Goal: Information Seeking & Learning: Learn about a topic

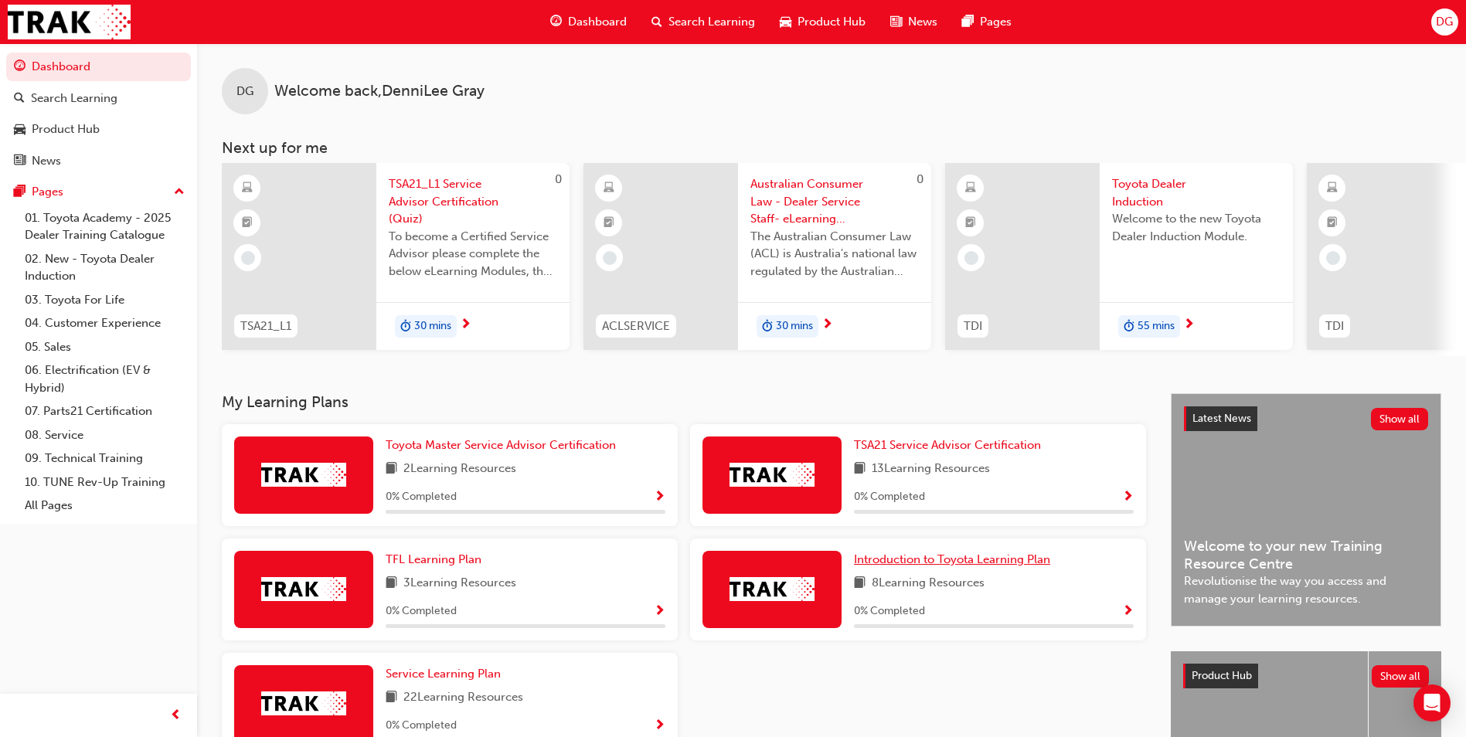
click at [920, 567] on span "Introduction to Toyota Learning Plan" at bounding box center [952, 560] width 196 height 14
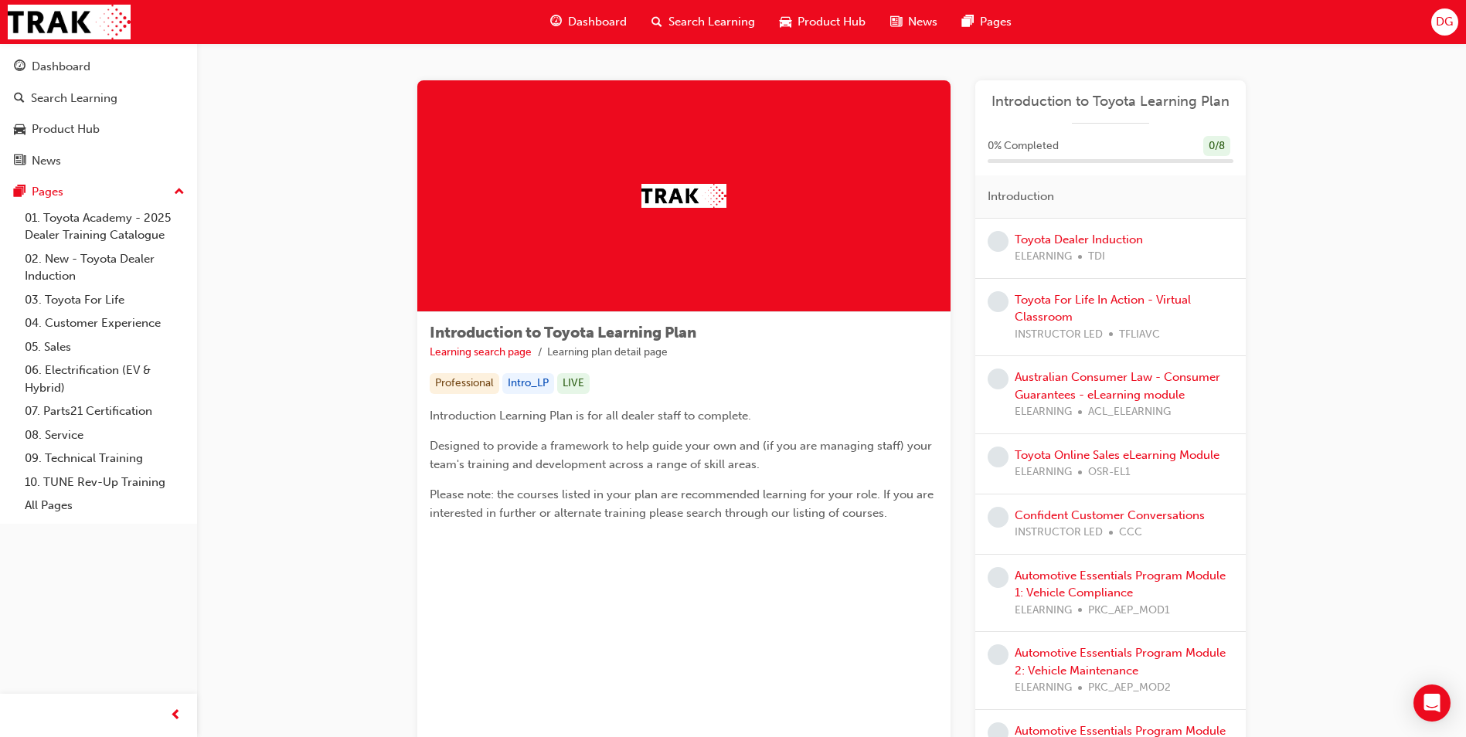
click at [1037, 249] on span "ELEARNING" at bounding box center [1043, 257] width 57 height 18
click at [1033, 241] on link "Toyota Dealer Induction" at bounding box center [1079, 240] width 128 height 14
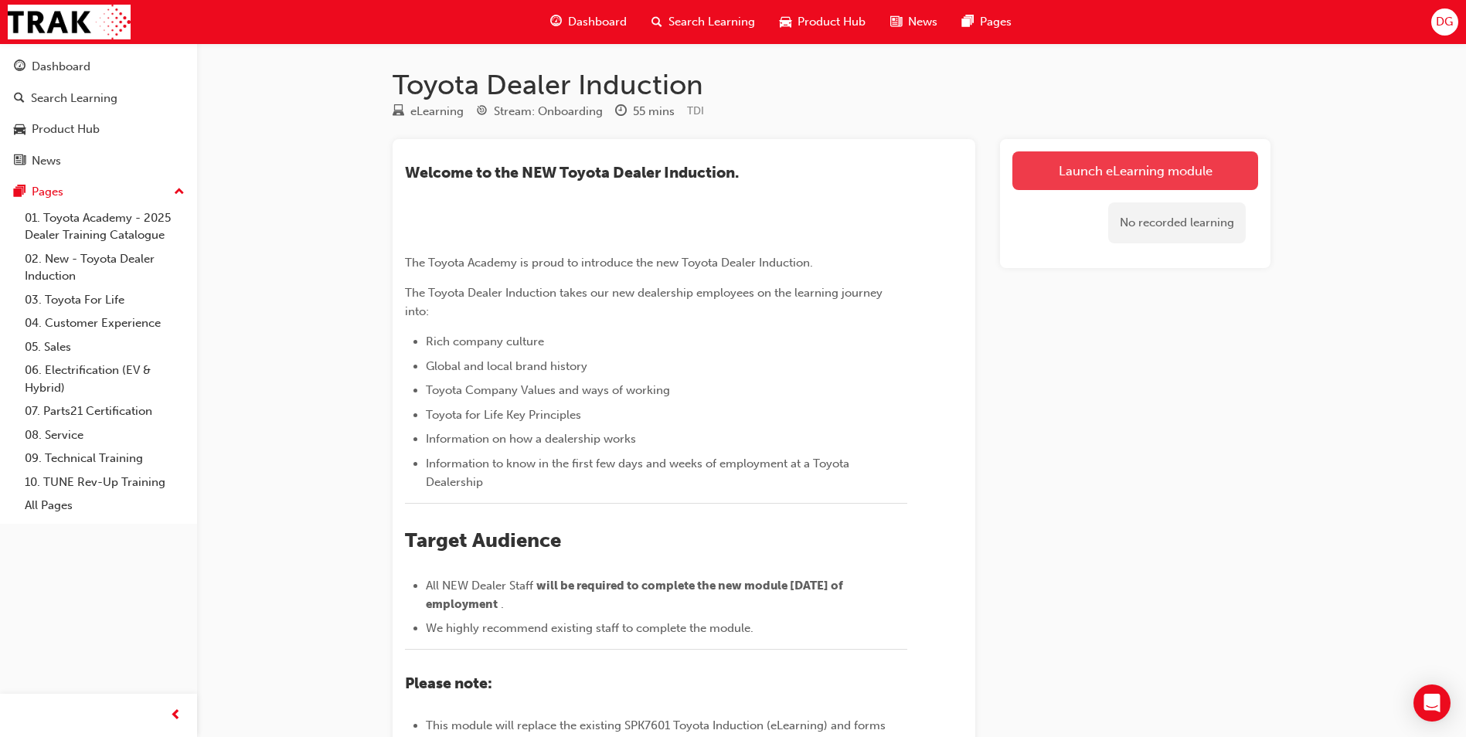
click at [1064, 182] on link "Launch eLearning module" at bounding box center [1136, 170] width 246 height 39
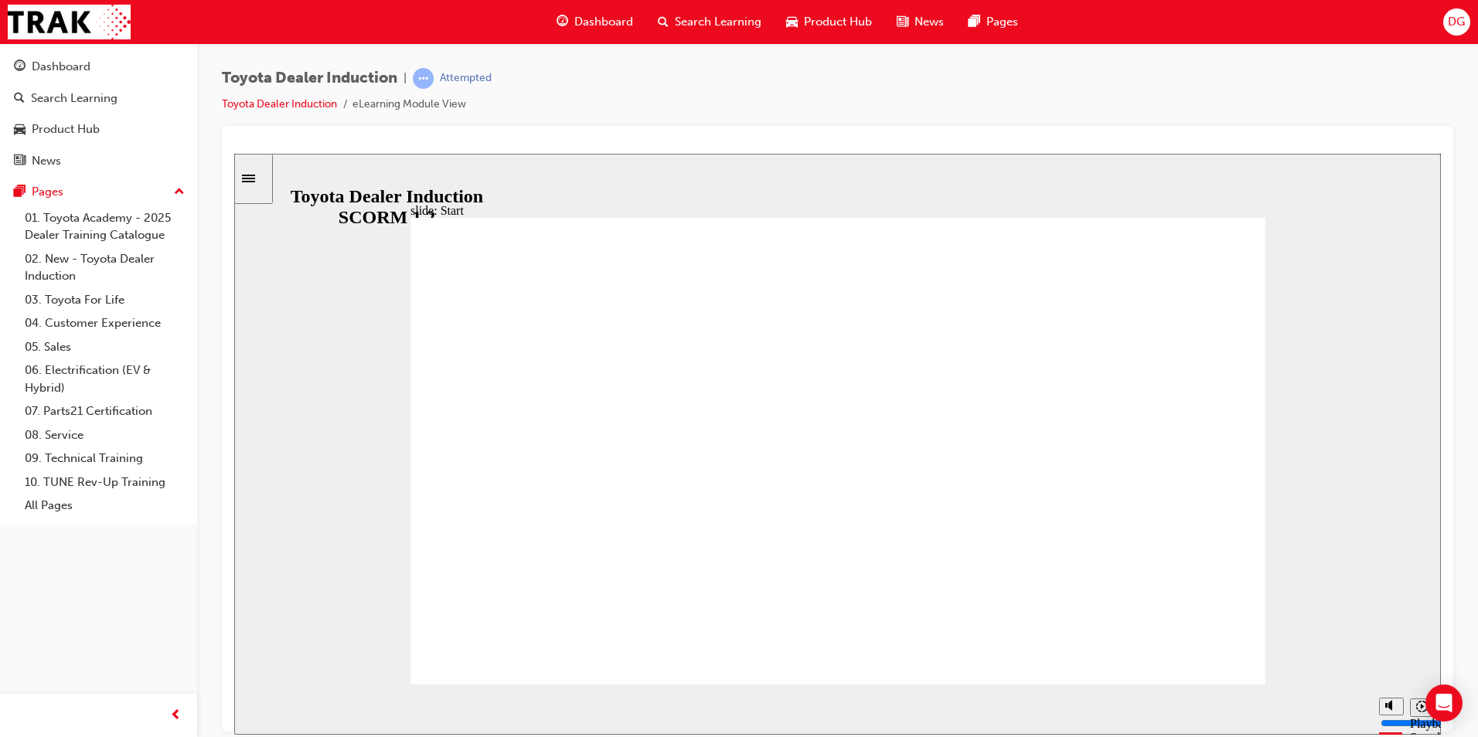
click at [1306, 465] on div "slide: People are our greatest asset Rectangle 1 Rectangle 1 Multiply 1 Close W…" at bounding box center [837, 443] width 1207 height 581
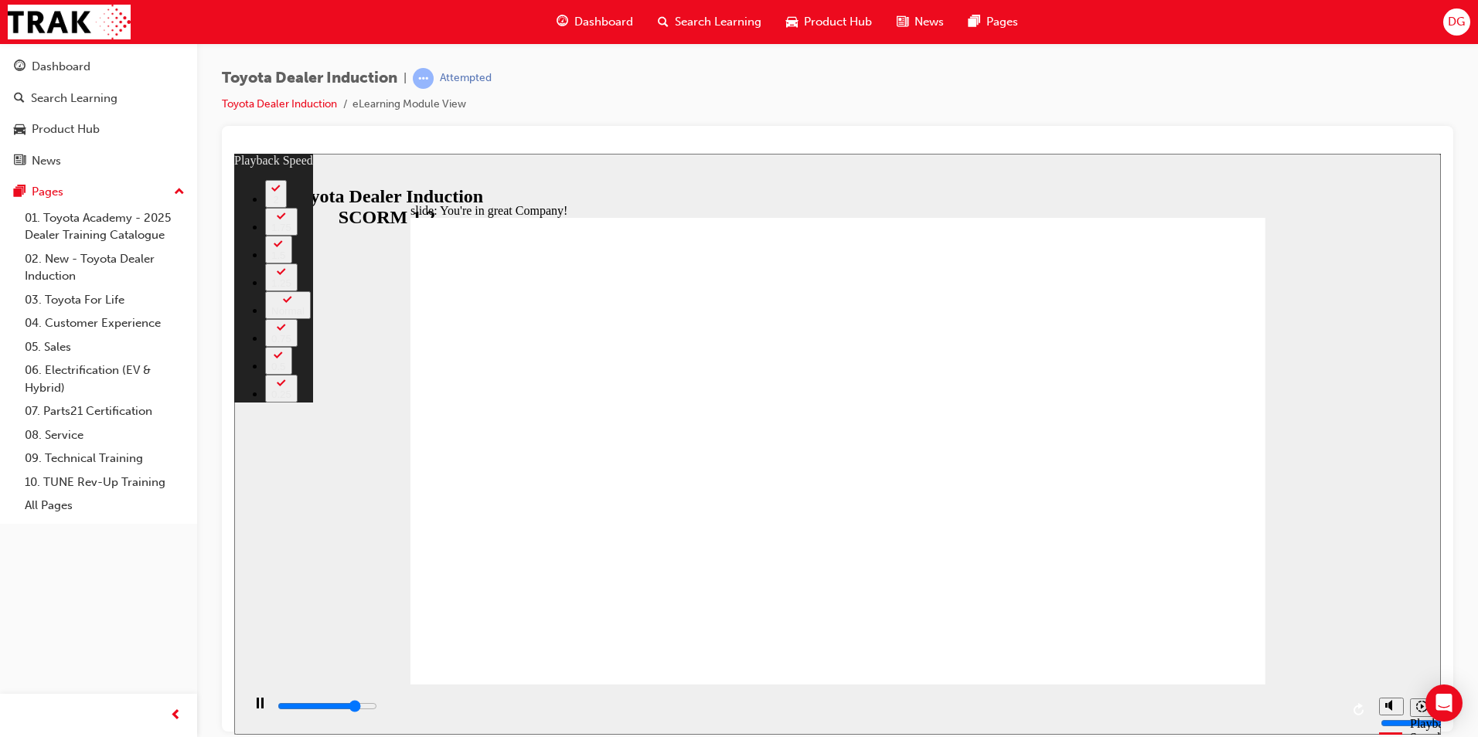
type input "6100"
type input "0"
type input "6400"
type input "0"
type input "6600"
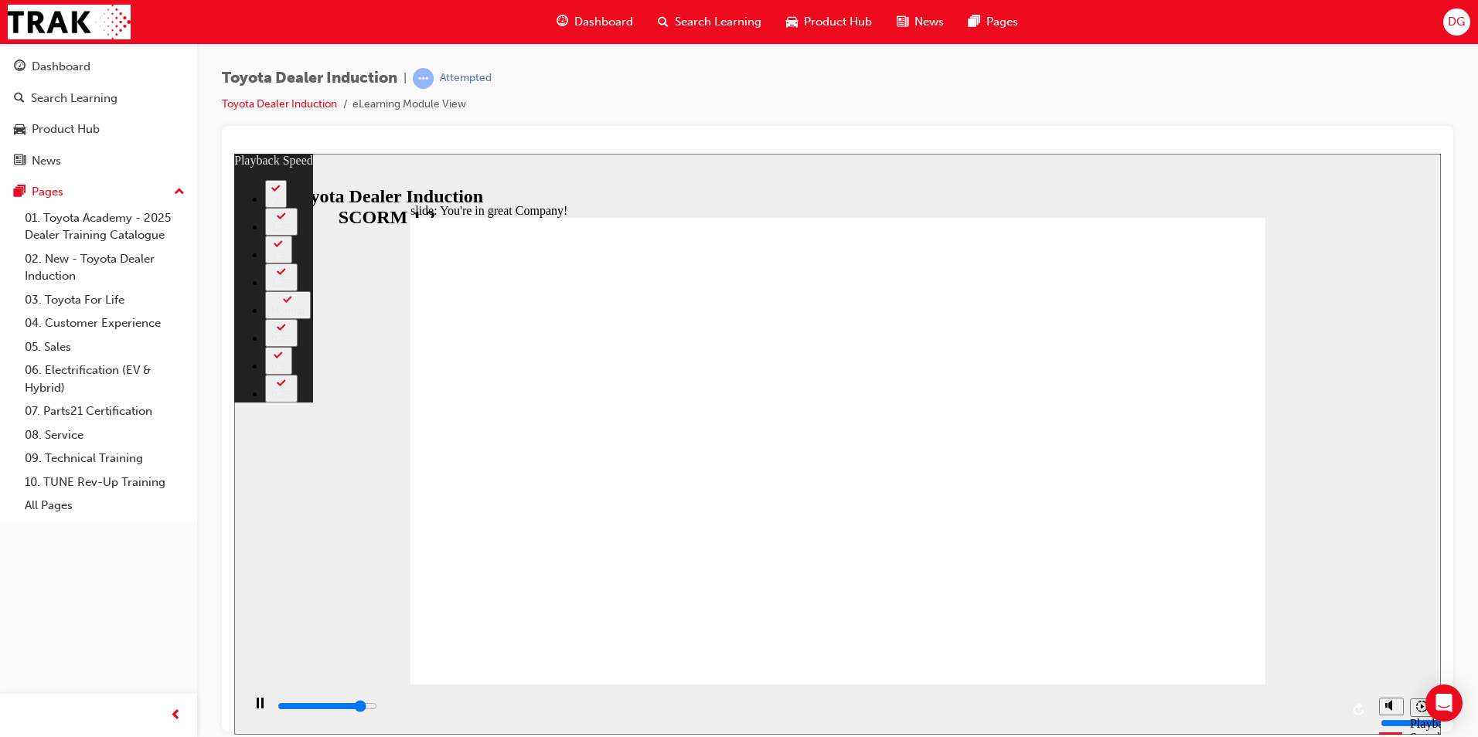
type input "1"
type input "6900"
type input "1"
type input "7100"
type input "1"
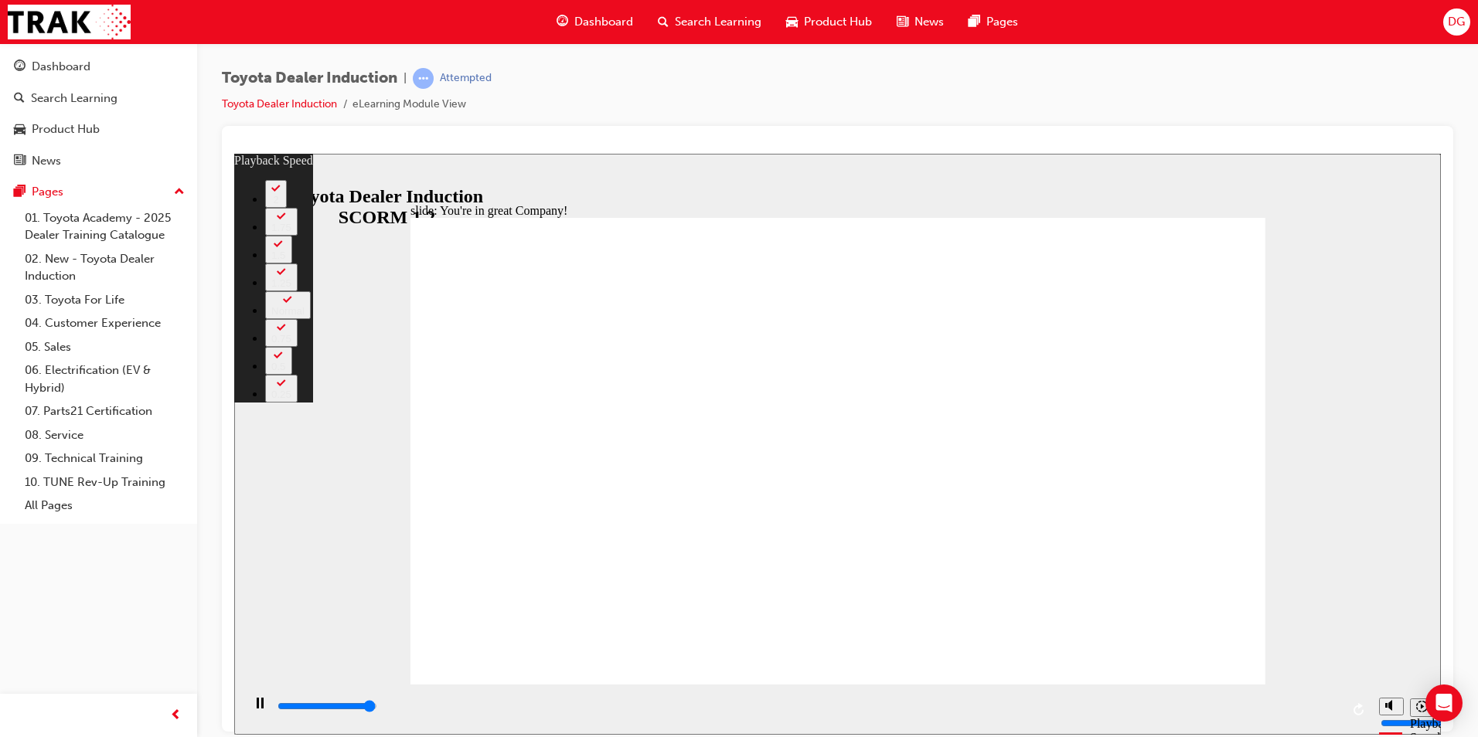
type input "7400"
type input "1"
type input "7500"
type input "4"
type input "8"
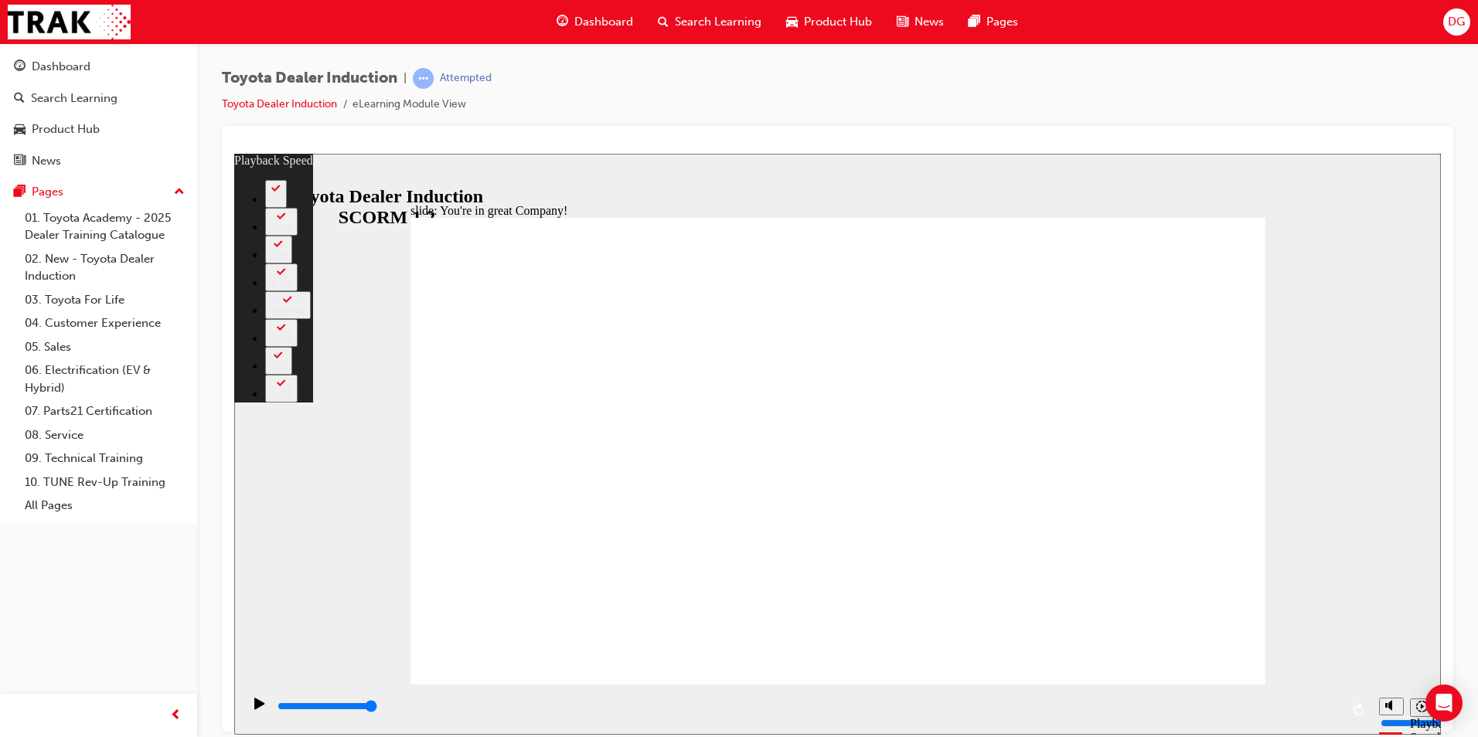
type input "4"
type input "8"
type input "4"
type input "8"
type input "4"
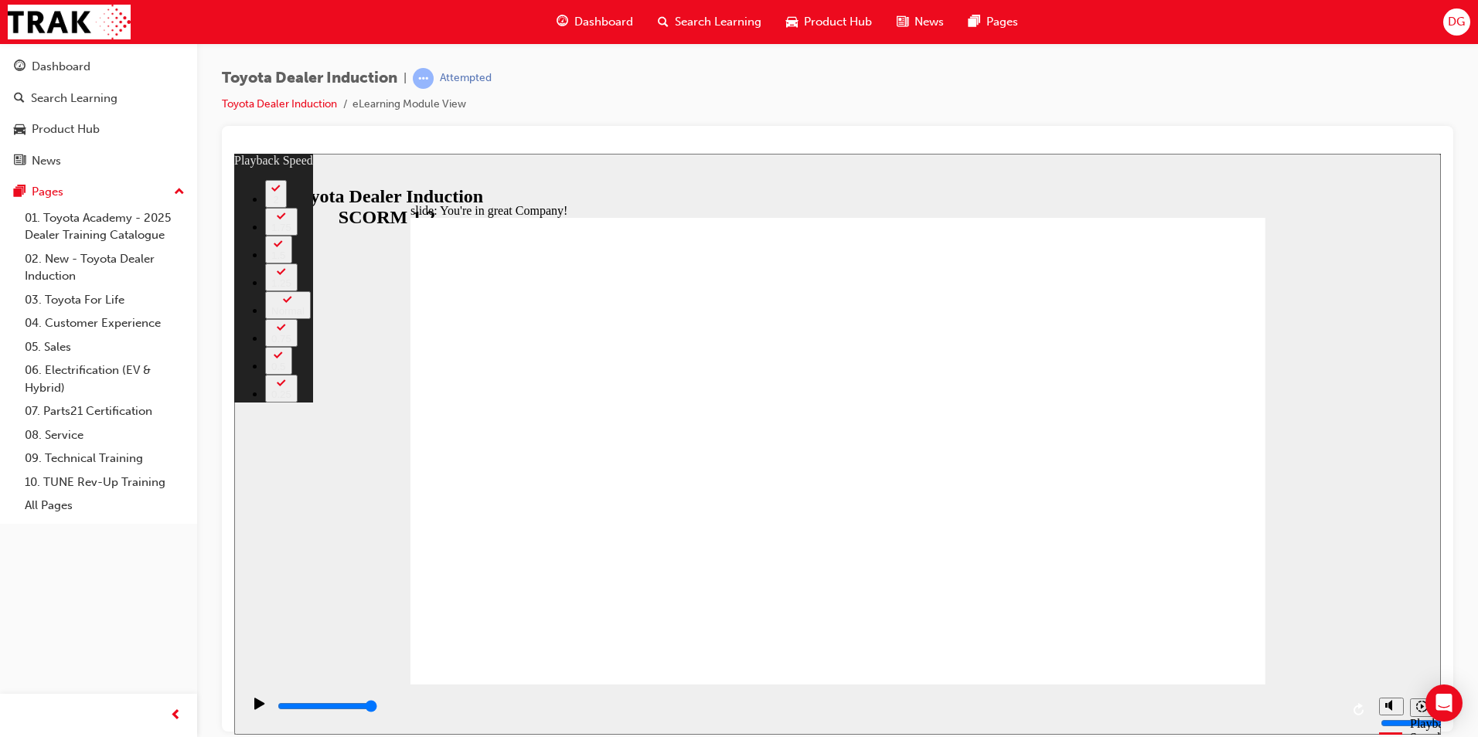
type input "8"
type input "9"
type input "4"
type input "9"
type input "10"
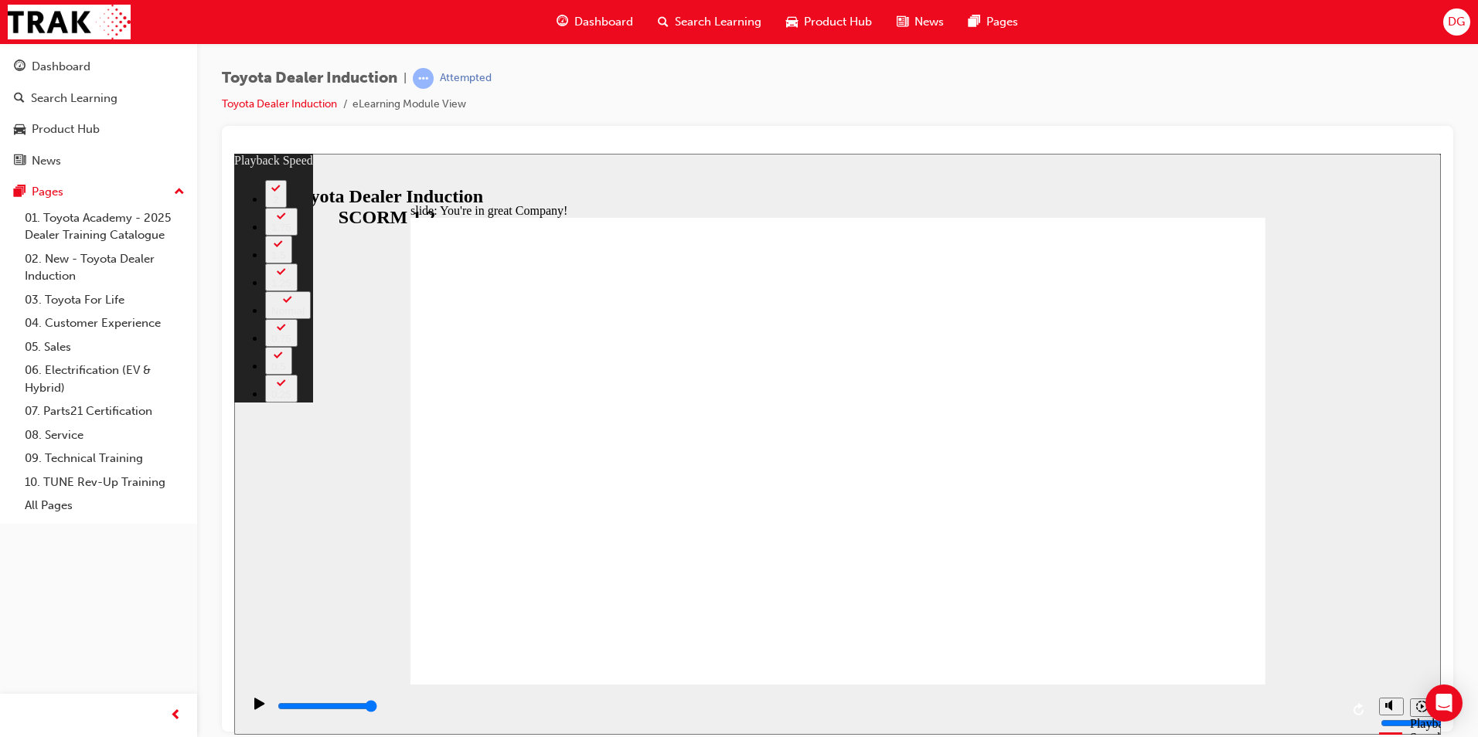
type input "4"
type input "10"
drag, startPoint x: 1131, startPoint y: 611, endPoint x: 1130, endPoint y: 594, distance: 16.3
click at [1413, 141] on div at bounding box center [837, 145] width 1207 height 15
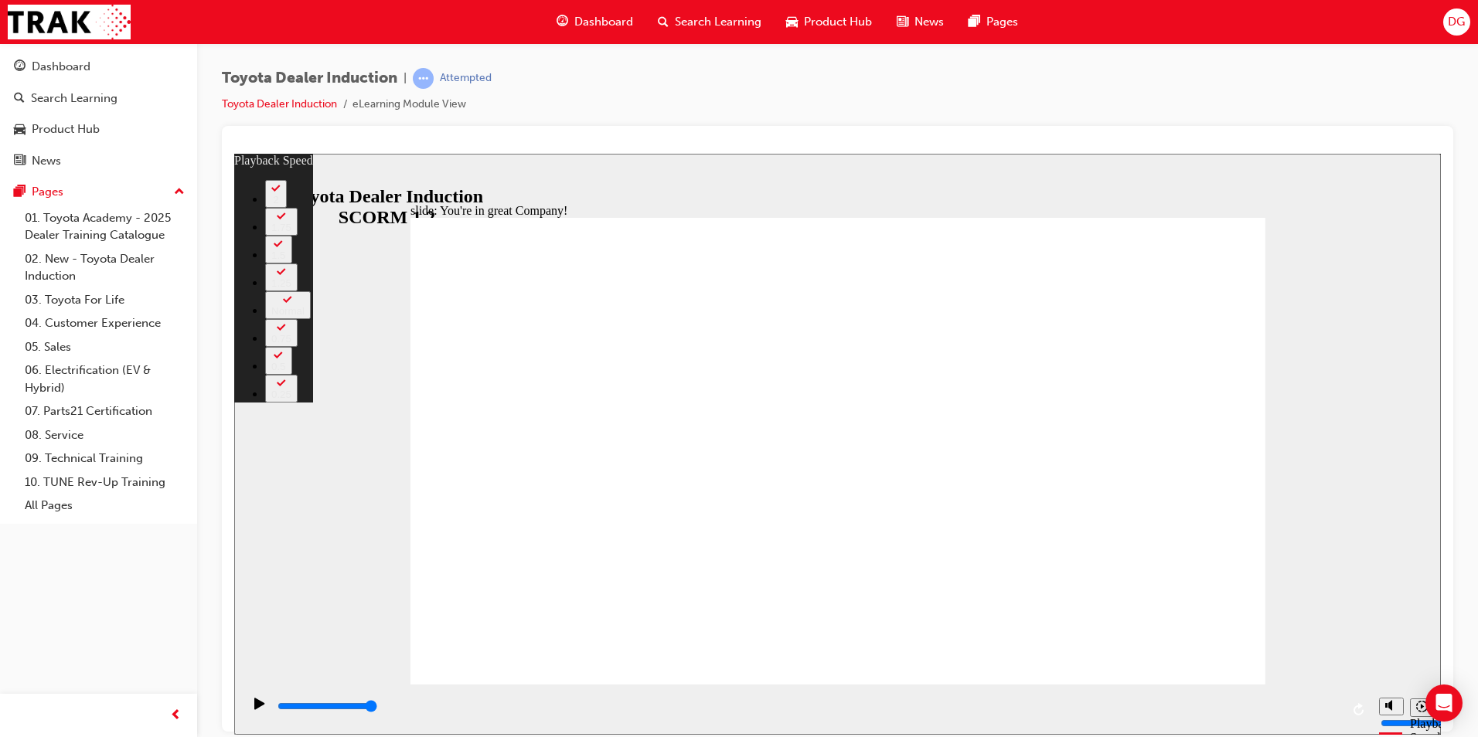
type input "156"
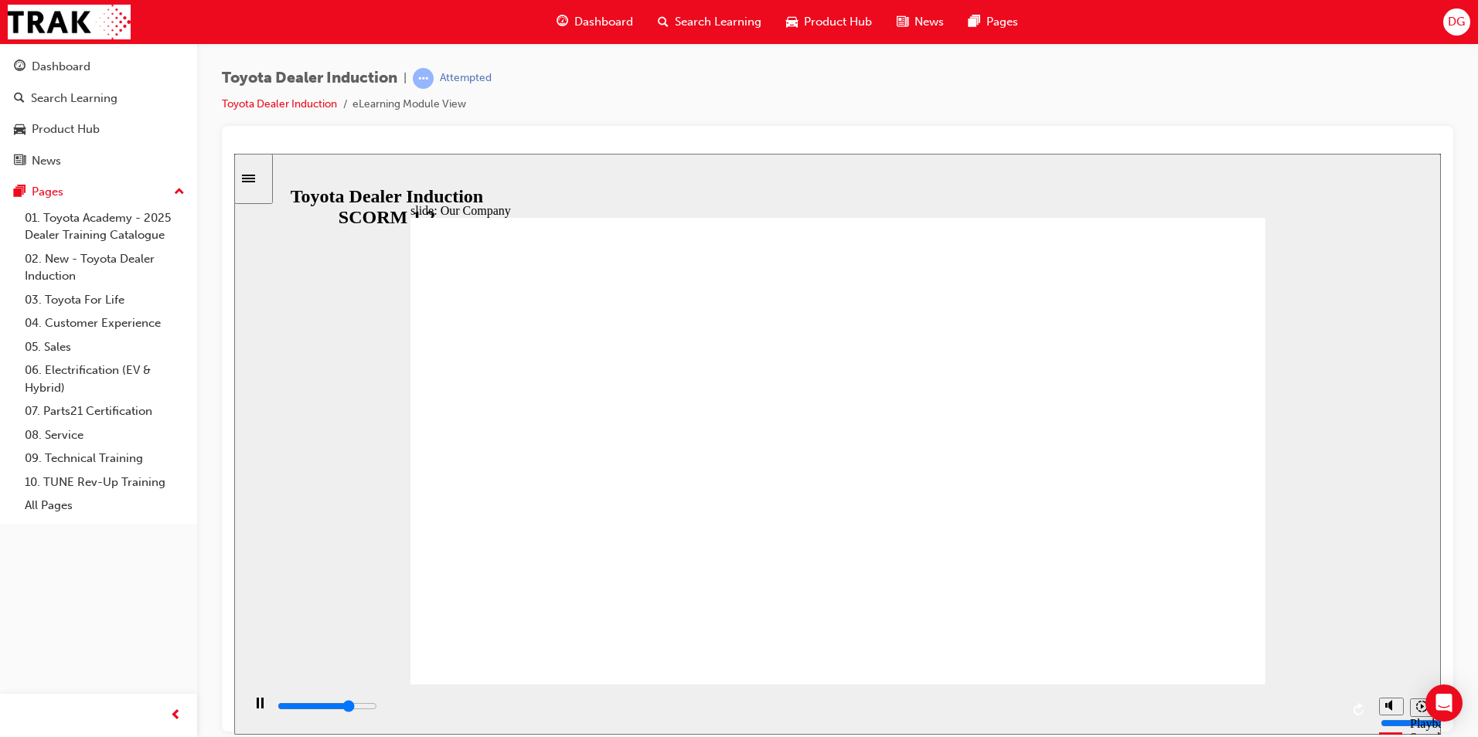
drag, startPoint x: 588, startPoint y: 589, endPoint x: 830, endPoint y: 584, distance: 242.0
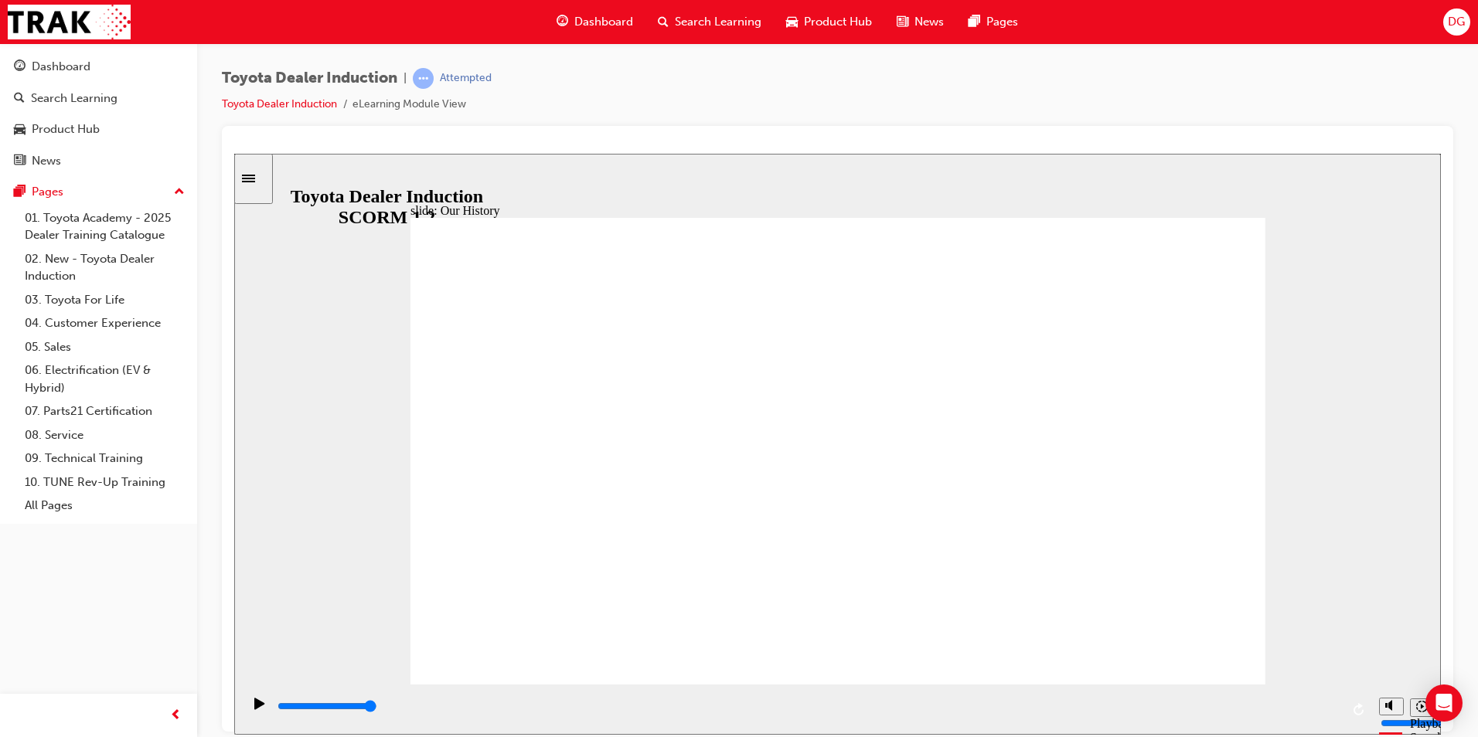
drag, startPoint x: 830, startPoint y: 584, endPoint x: 1050, endPoint y: 589, distance: 219.6
click at [1343, 359] on div "slide: From our humble beginning Rectangle 1 From our humble beginning in [GEOG…" at bounding box center [837, 443] width 1207 height 581
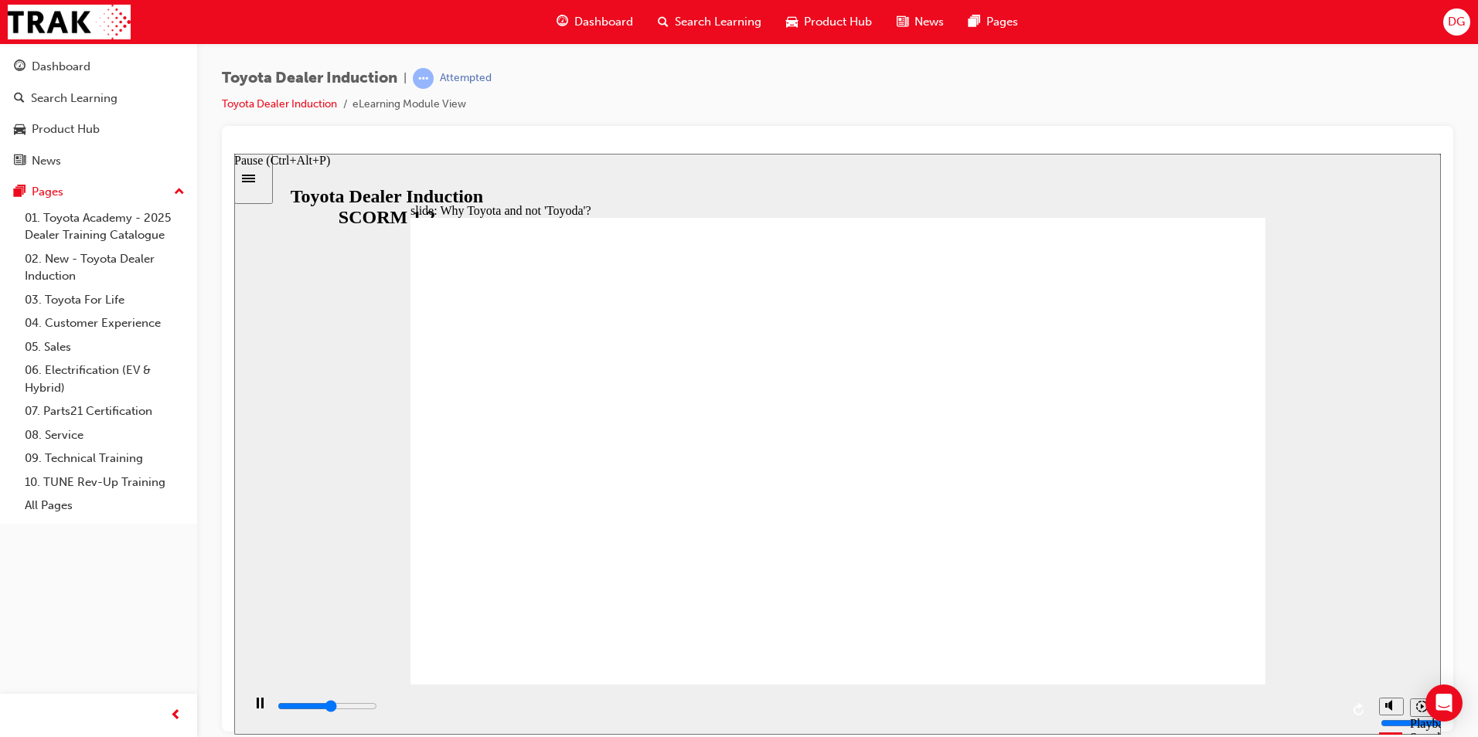
click at [247, 711] on div "Pause (Ctrl+Alt+P)" at bounding box center [260, 710] width 26 height 26
click at [247, 711] on div "Play (Ctrl+Alt+P)" at bounding box center [260, 710] width 26 height 26
type input "25000"
